Goal: Task Accomplishment & Management: Manage account settings

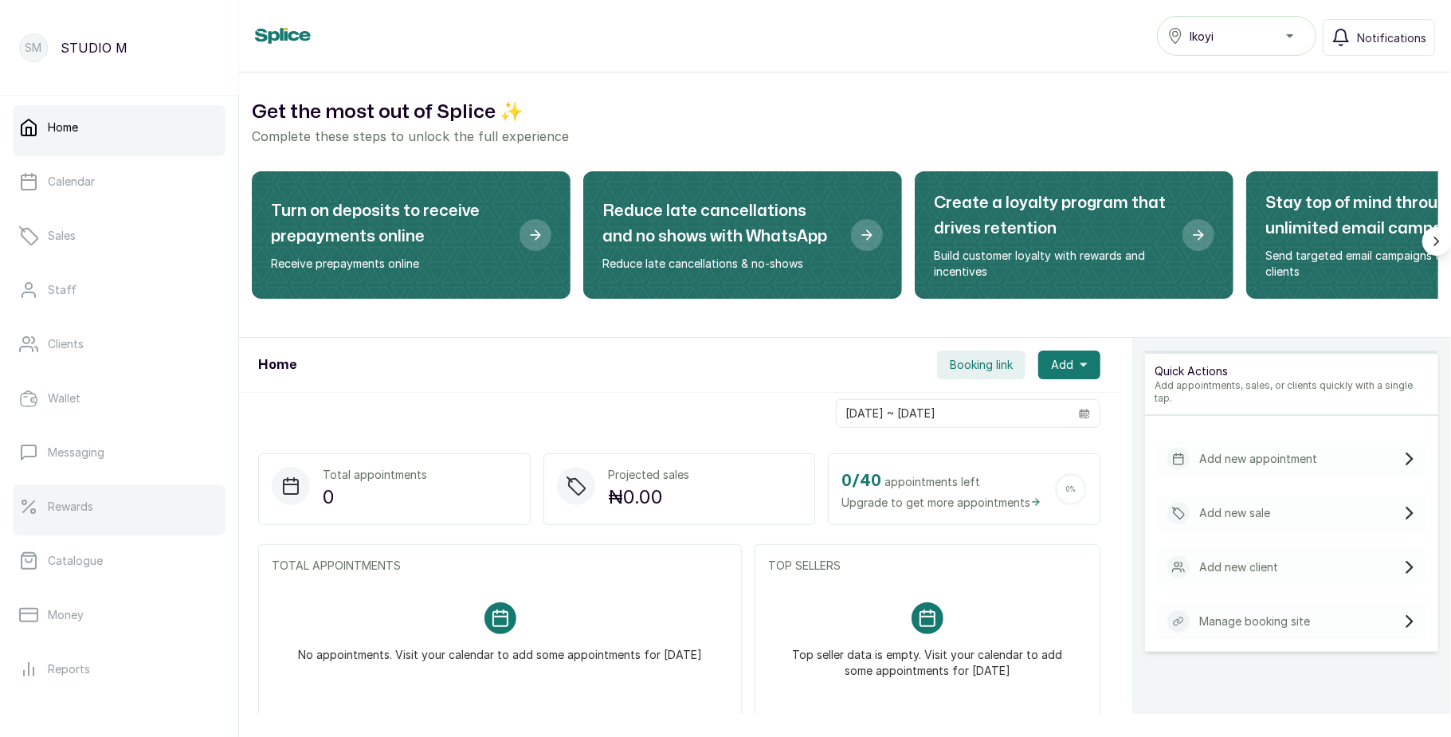
scroll to position [179, 0]
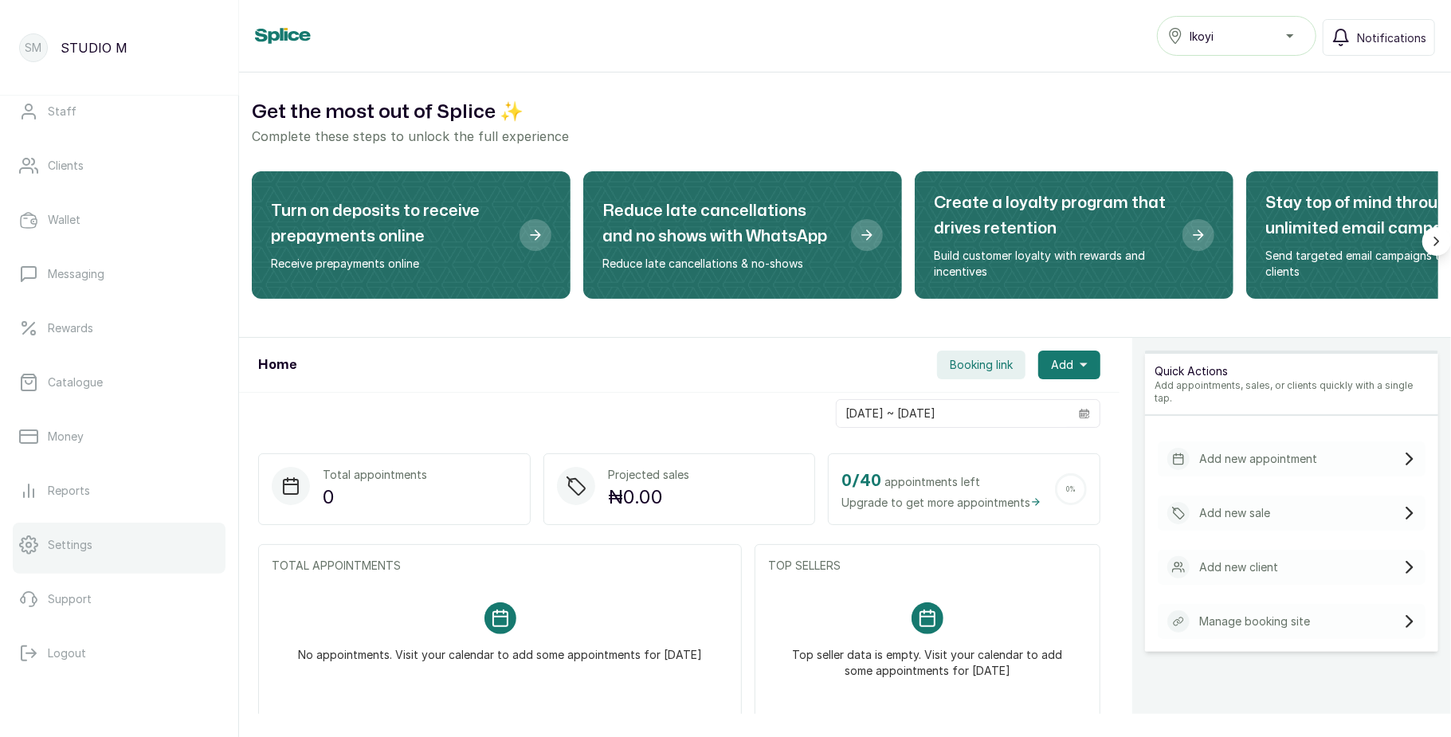
click at [125, 539] on link "Settings" at bounding box center [119, 545] width 213 height 45
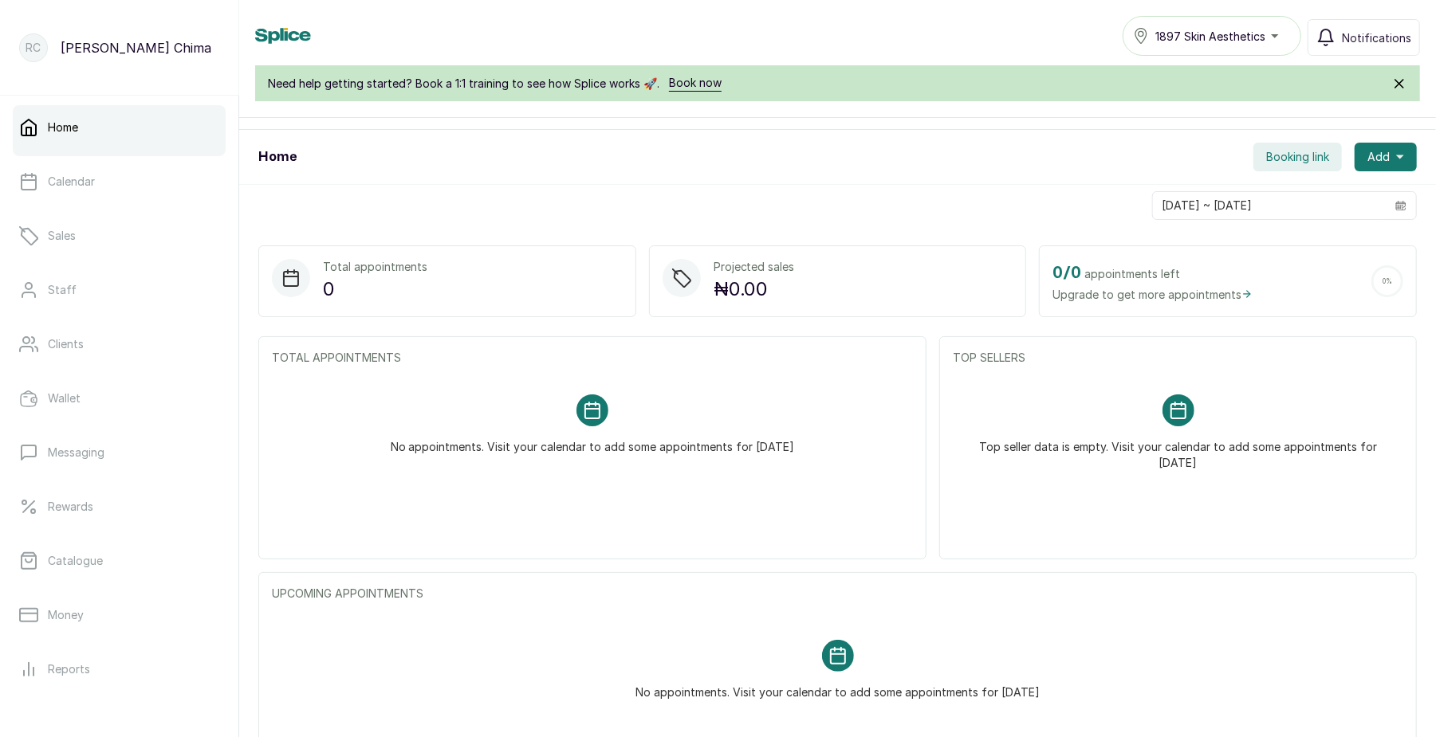
scroll to position [246, 0]
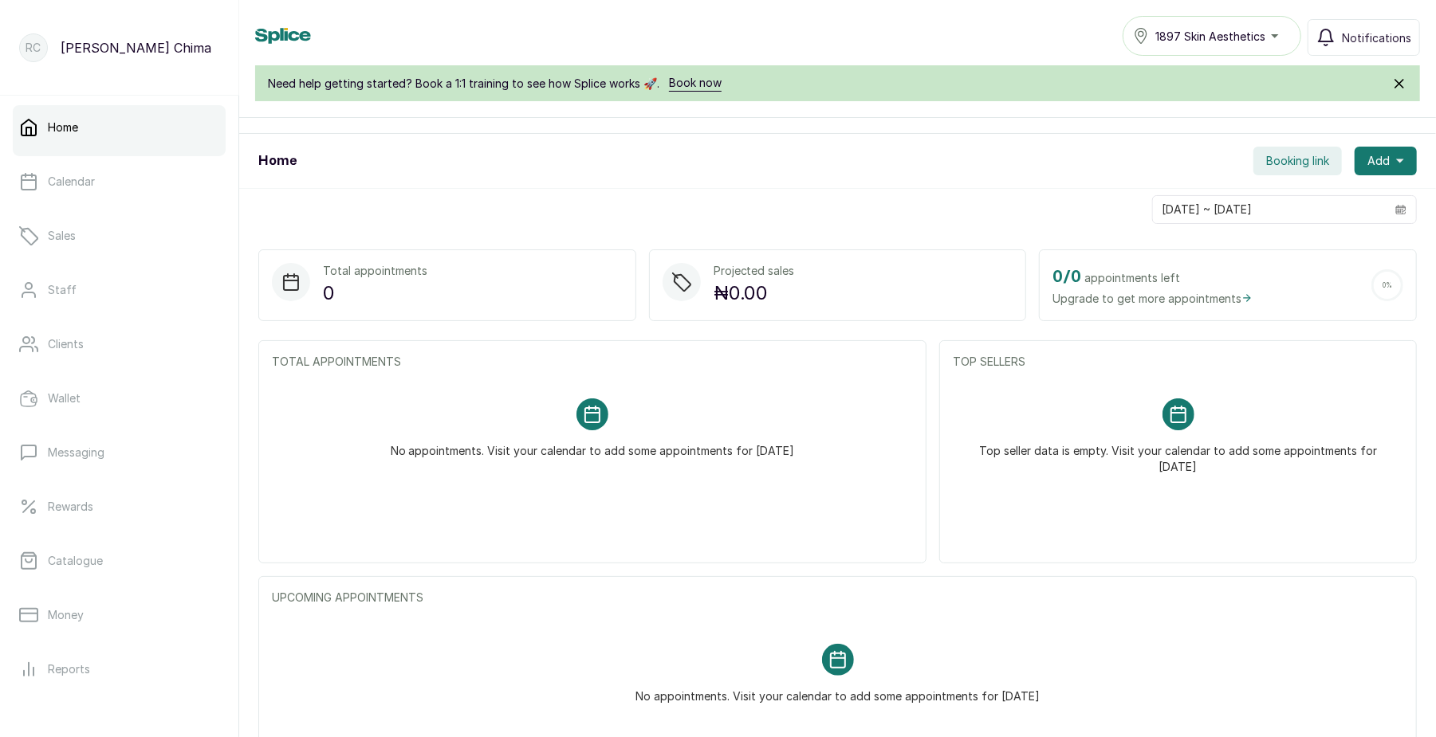
click at [537, 482] on div "TOTAL APPOINTMENTS No appointments. Visit your calendar to add some appointment…" at bounding box center [592, 451] width 668 height 223
click at [1052, 284] on h2 "0 / 0" at bounding box center [1066, 278] width 29 height 26
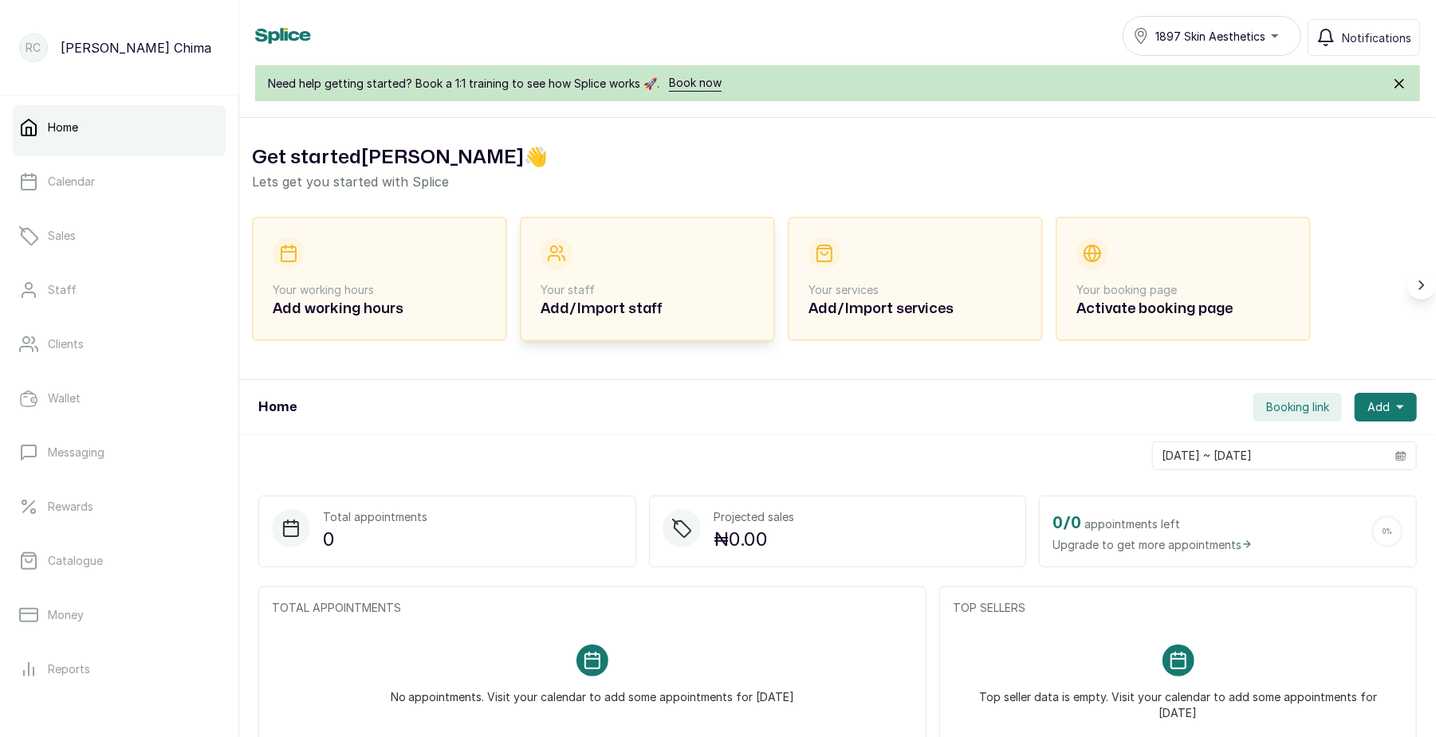
click at [598, 301] on h2 "Add/Import staff" at bounding box center [647, 309] width 214 height 22
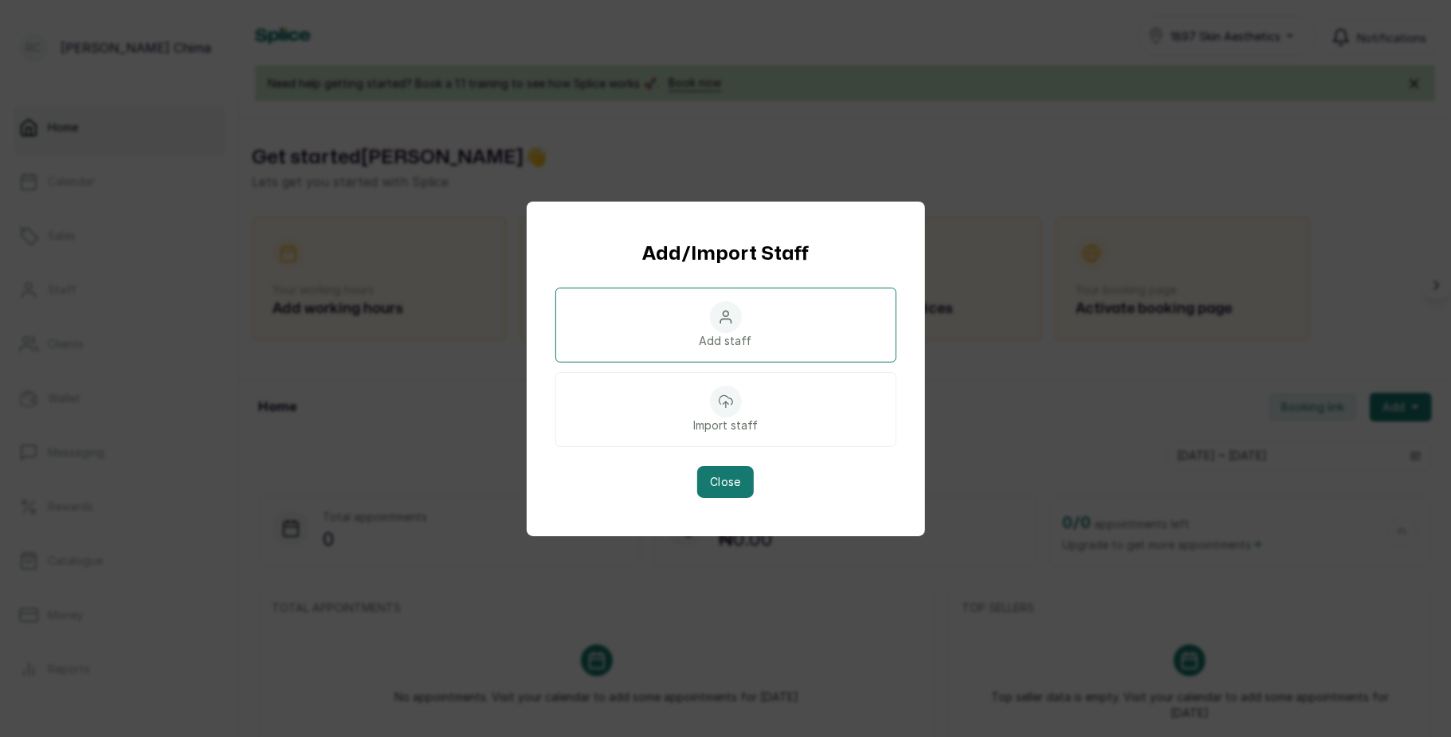
click at [729, 309] on icon at bounding box center [726, 317] width 16 height 16
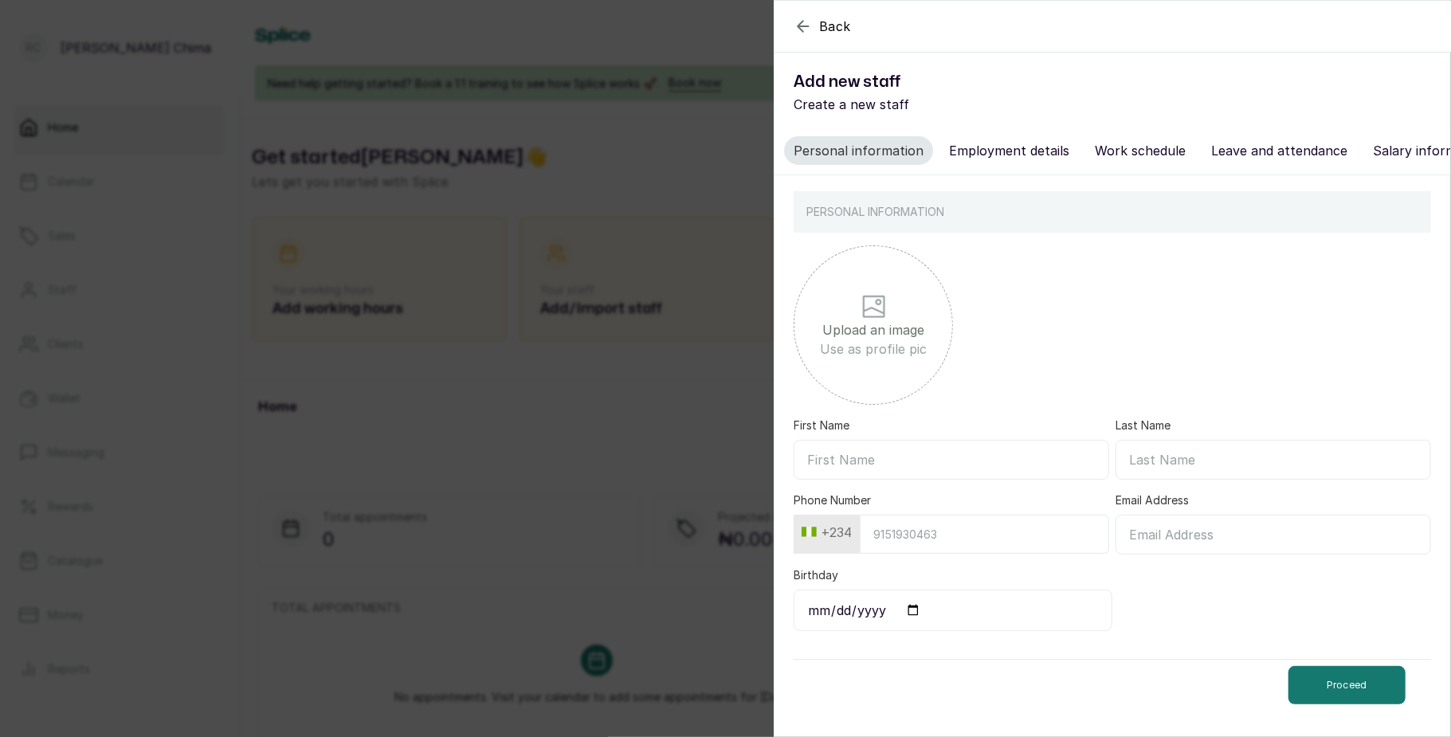
click at [1027, 155] on button "Employment details" at bounding box center [1009, 150] width 139 height 29
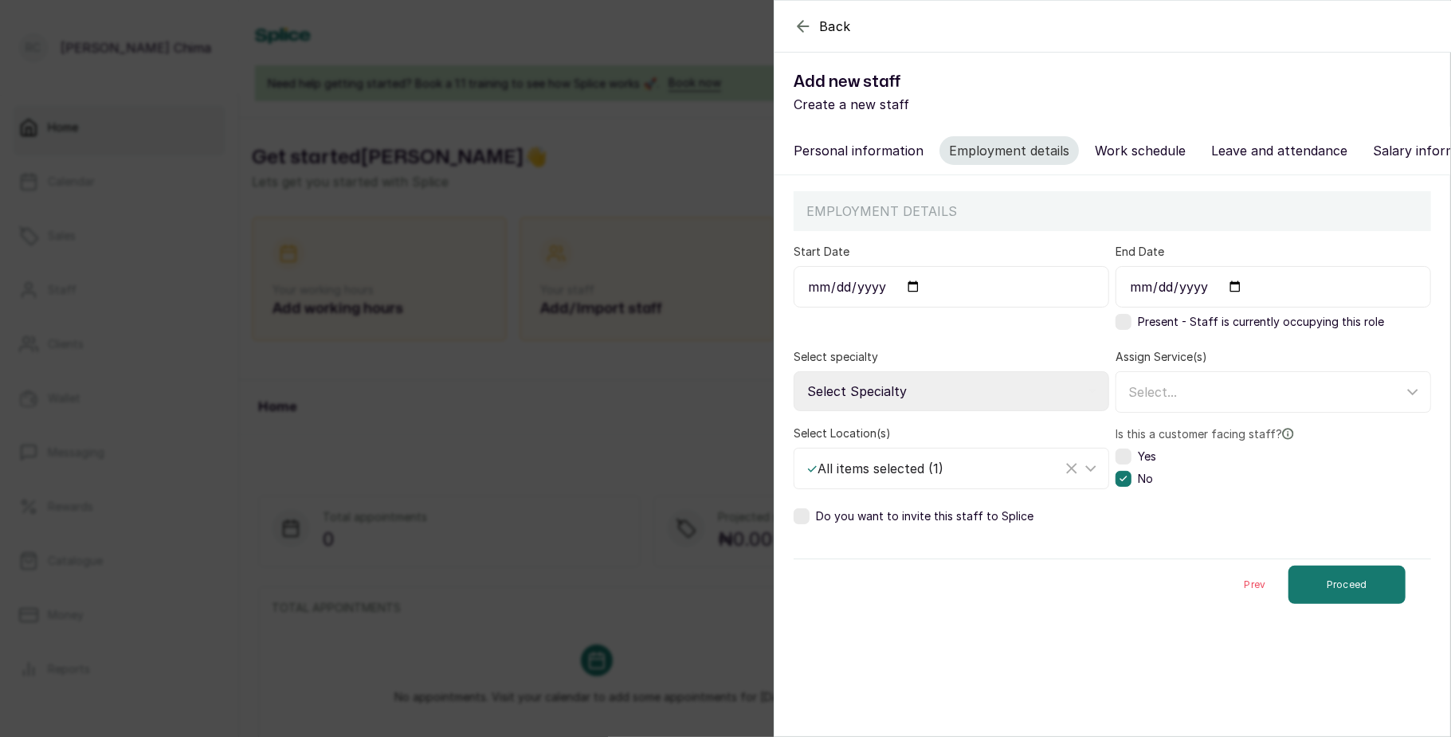
click at [1141, 154] on button "Work schedule" at bounding box center [1141, 150] width 110 height 29
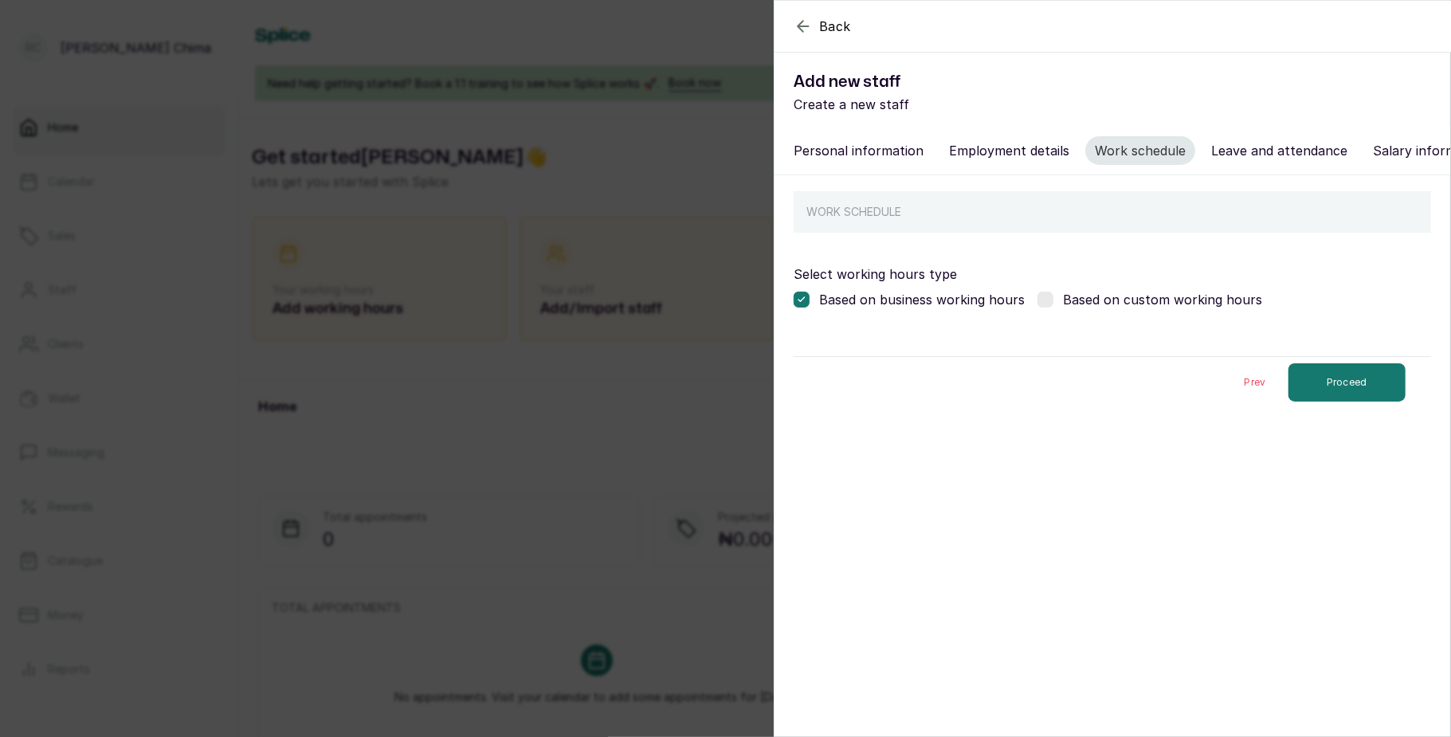
click at [1286, 163] on button "Leave and attendance" at bounding box center [1279, 150] width 155 height 29
